Goal: Task Accomplishment & Management: Use online tool/utility

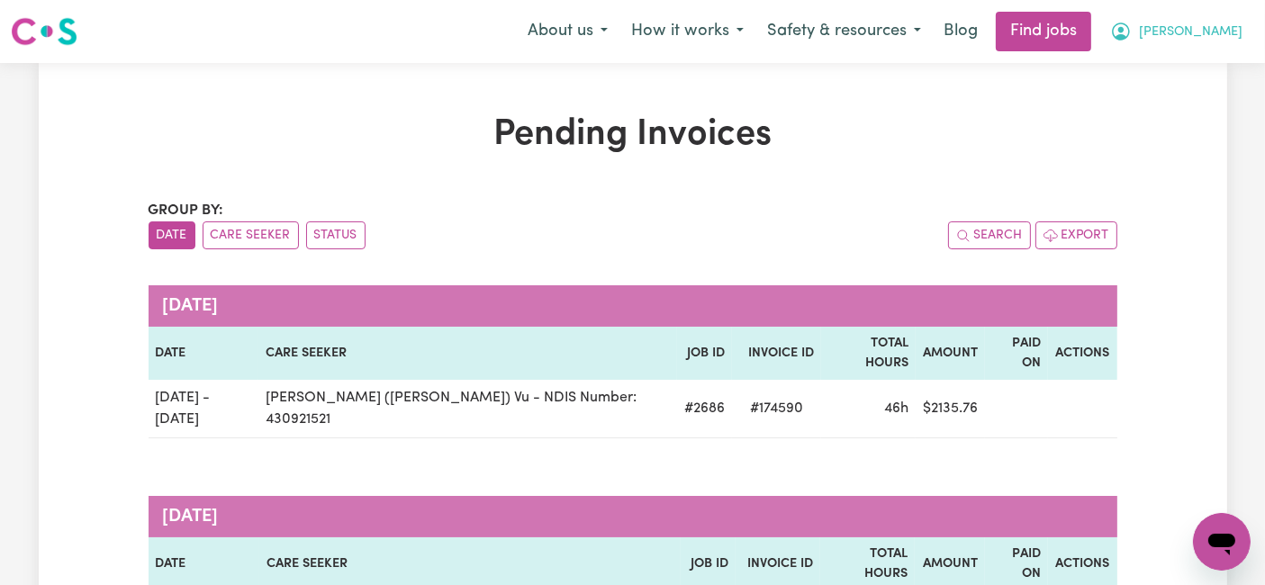
click at [1229, 32] on span "[PERSON_NAME]" at bounding box center [1191, 33] width 104 height 20
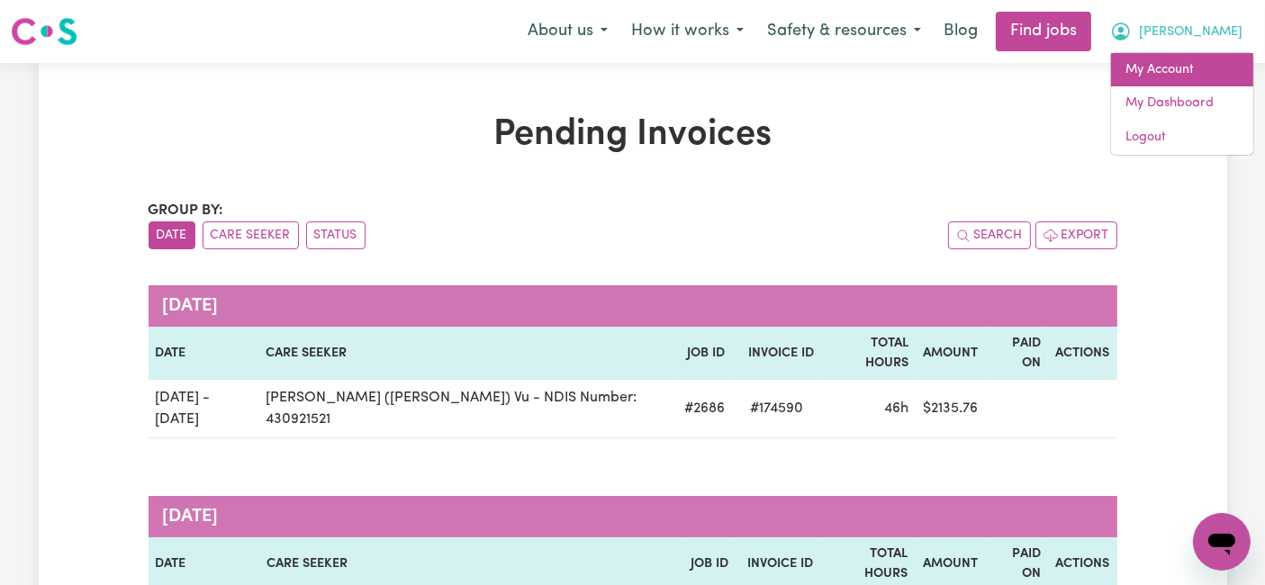
click at [1202, 69] on link "My Account" at bounding box center [1182, 70] width 142 height 34
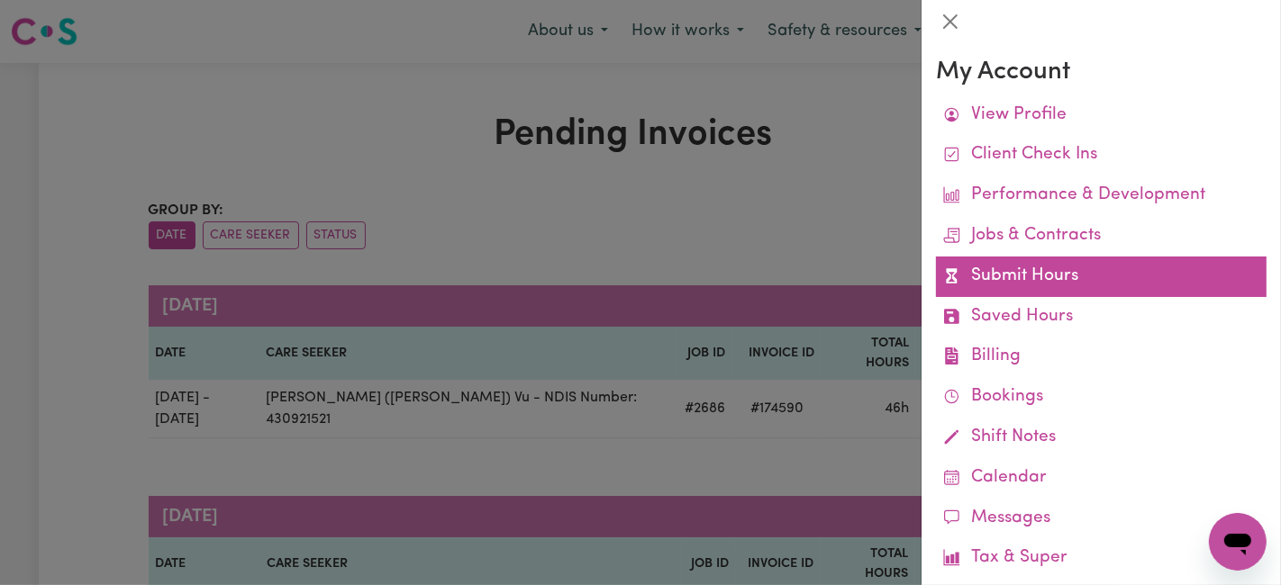
click at [1041, 284] on link "Submit Hours" at bounding box center [1101, 277] width 331 height 41
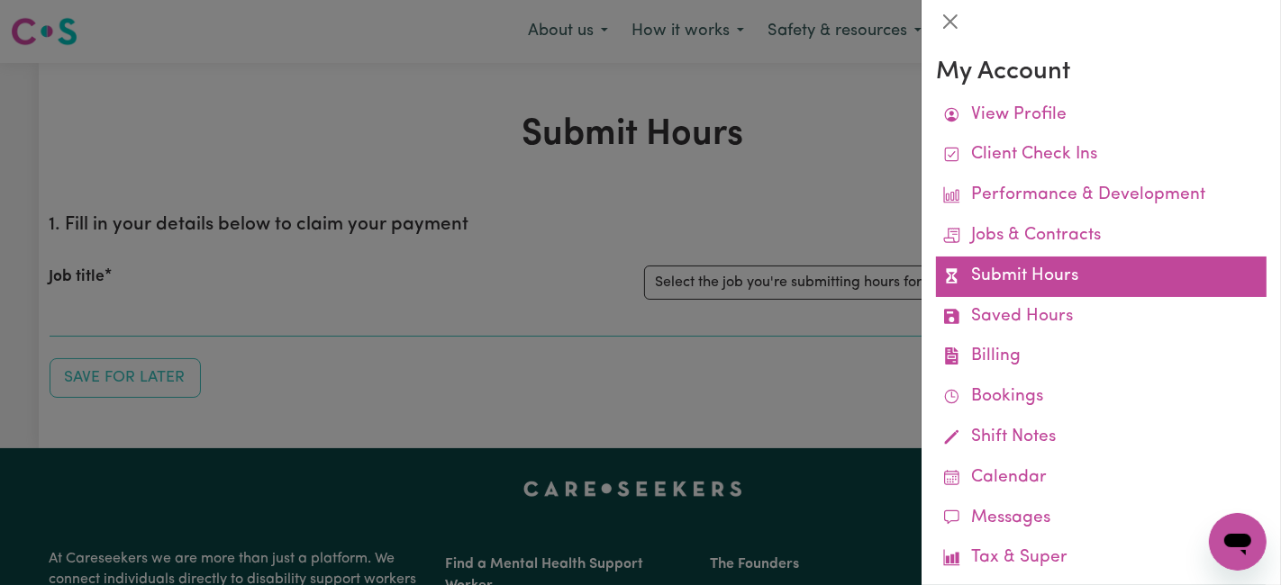
click at [1002, 288] on link "Submit Hours" at bounding box center [1101, 277] width 331 height 41
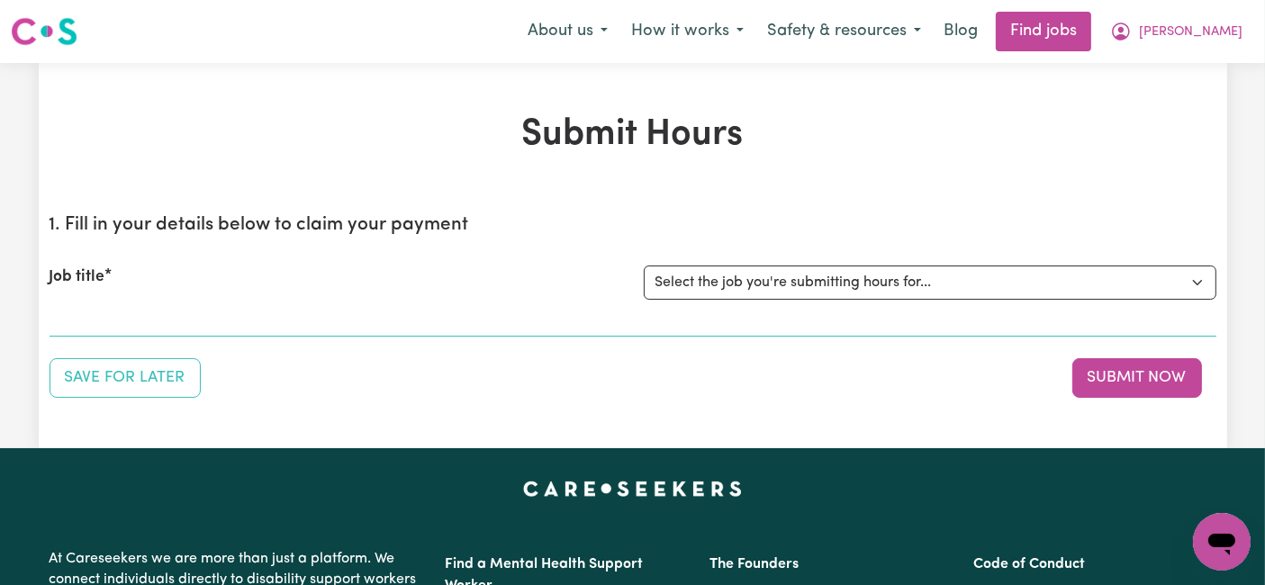
click at [47, 37] on img at bounding box center [44, 31] width 67 height 32
